Goal: Information Seeking & Learning: Learn about a topic

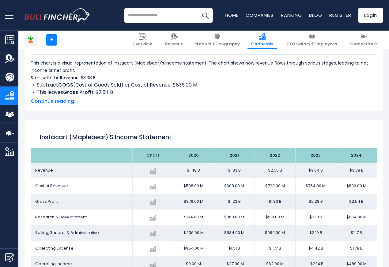
scroll to position [331, 0]
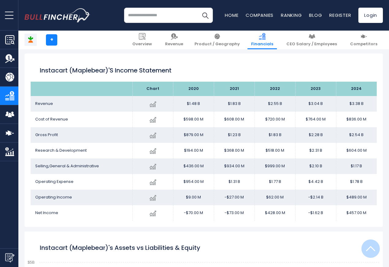
scroll to position [331, 0]
